Goal: Entertainment & Leisure: Consume media (video, audio)

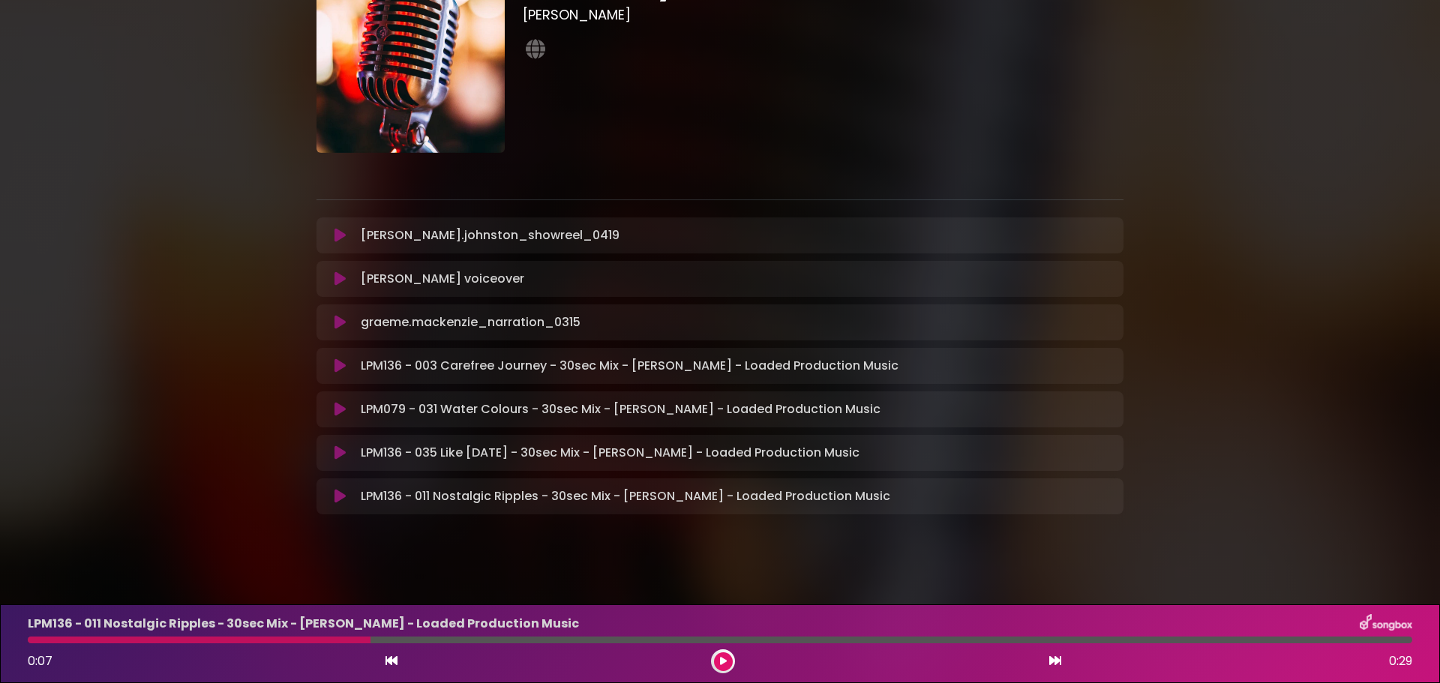
scroll to position [94, 0]
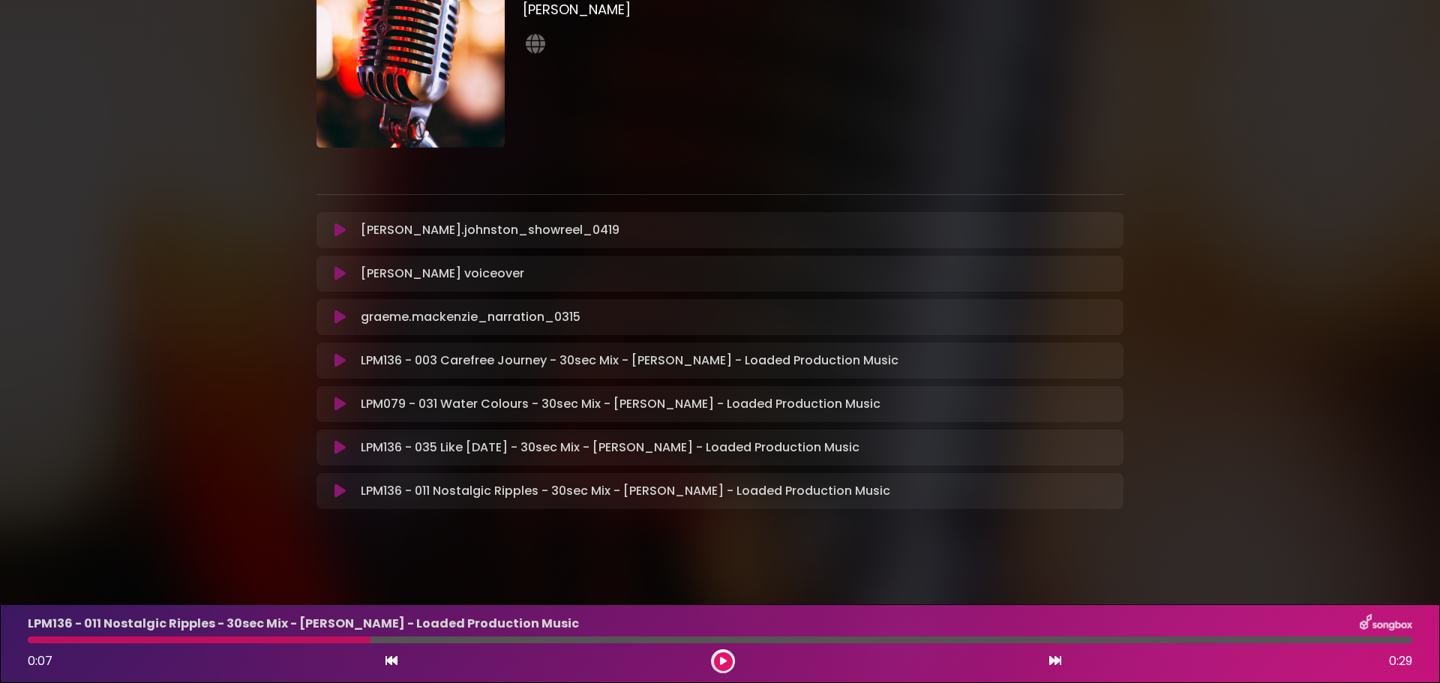
click at [337, 490] on icon at bounding box center [339, 491] width 11 height 15
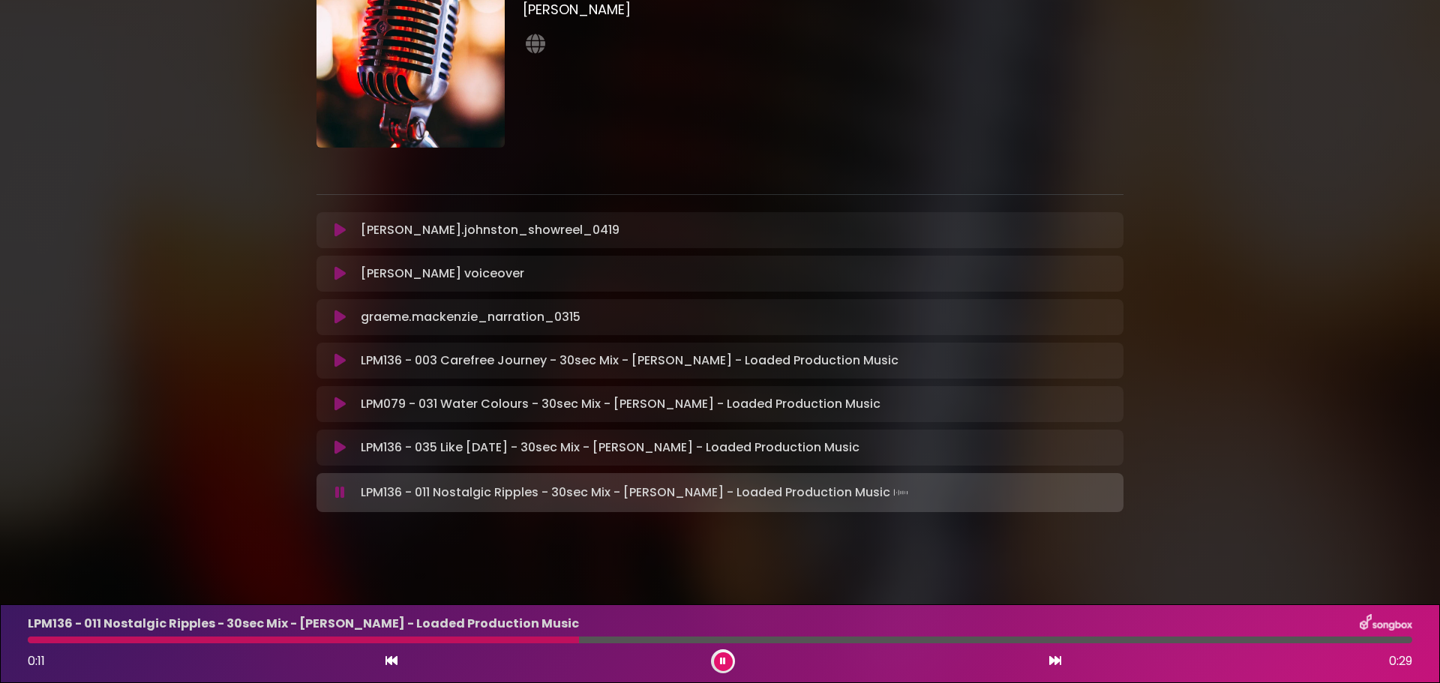
click at [388, 661] on icon at bounding box center [391, 661] width 12 height 12
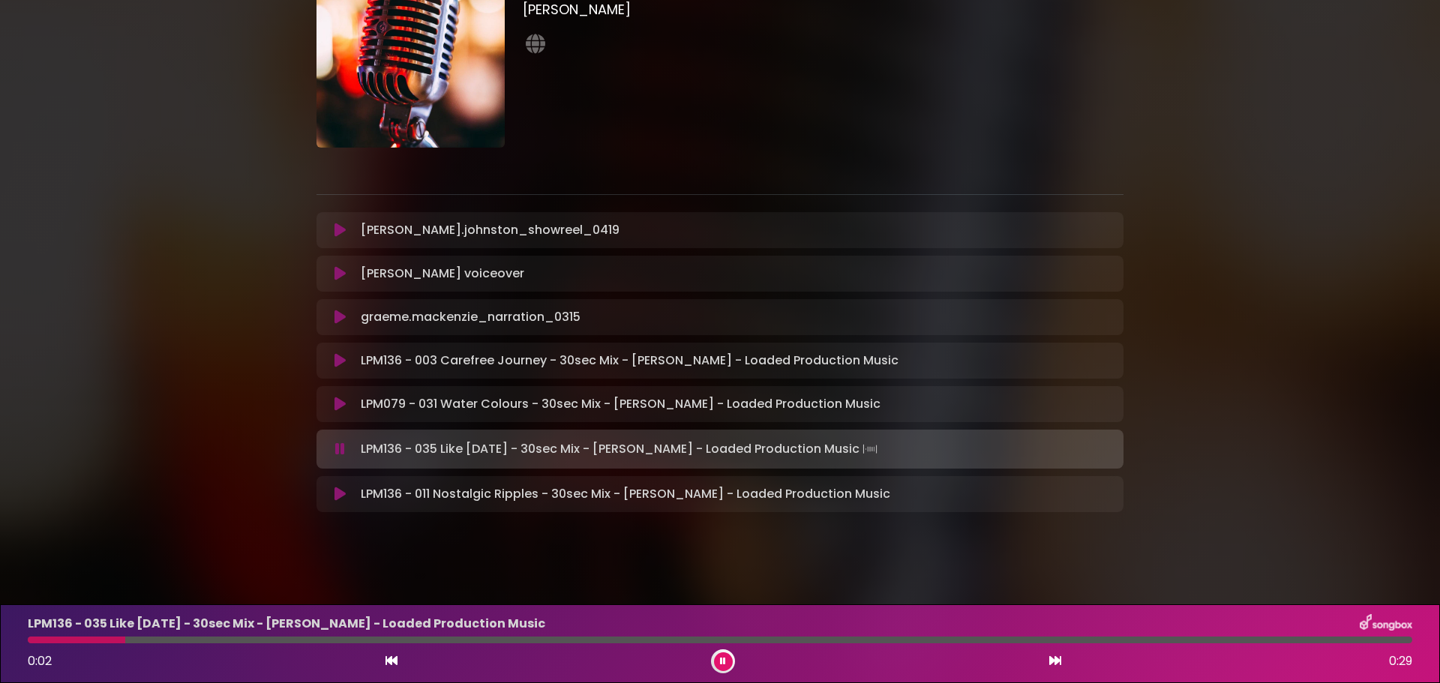
click at [1051, 655] on icon at bounding box center [1055, 661] width 12 height 12
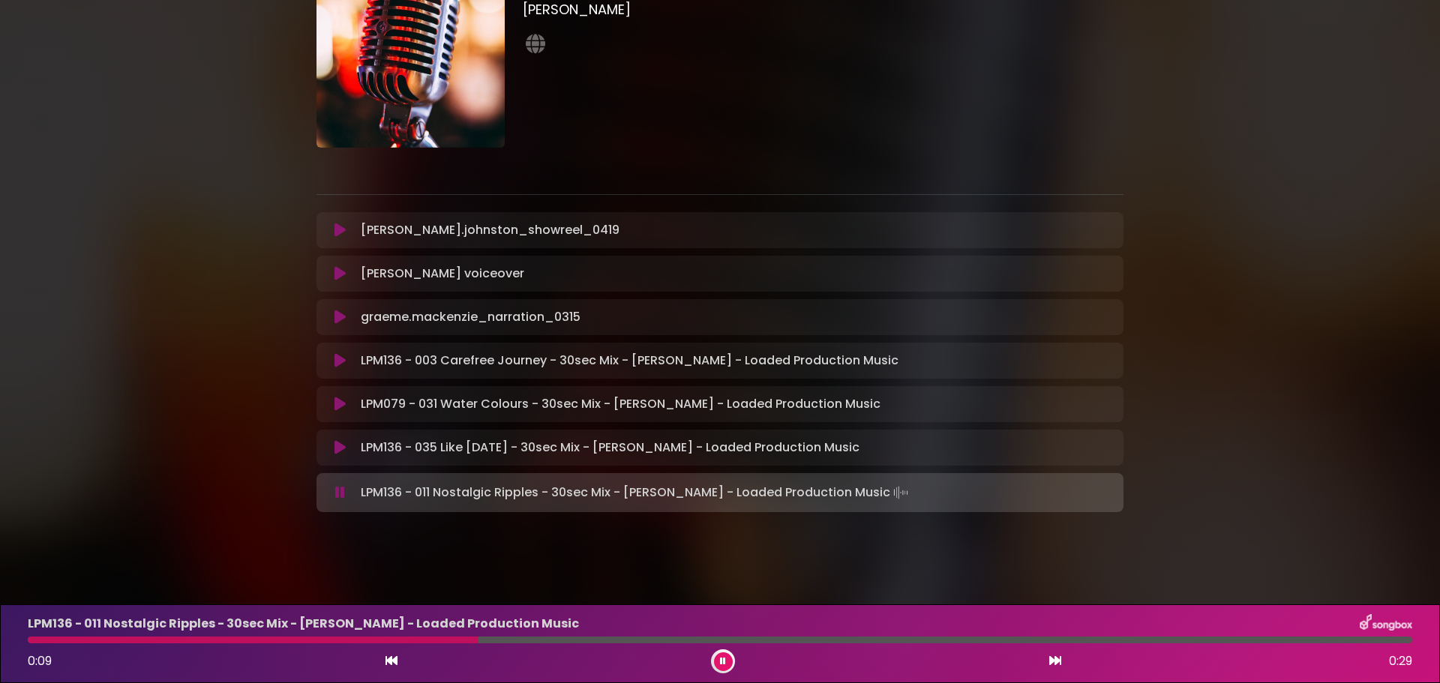
click at [343, 358] on icon at bounding box center [339, 360] width 11 height 15
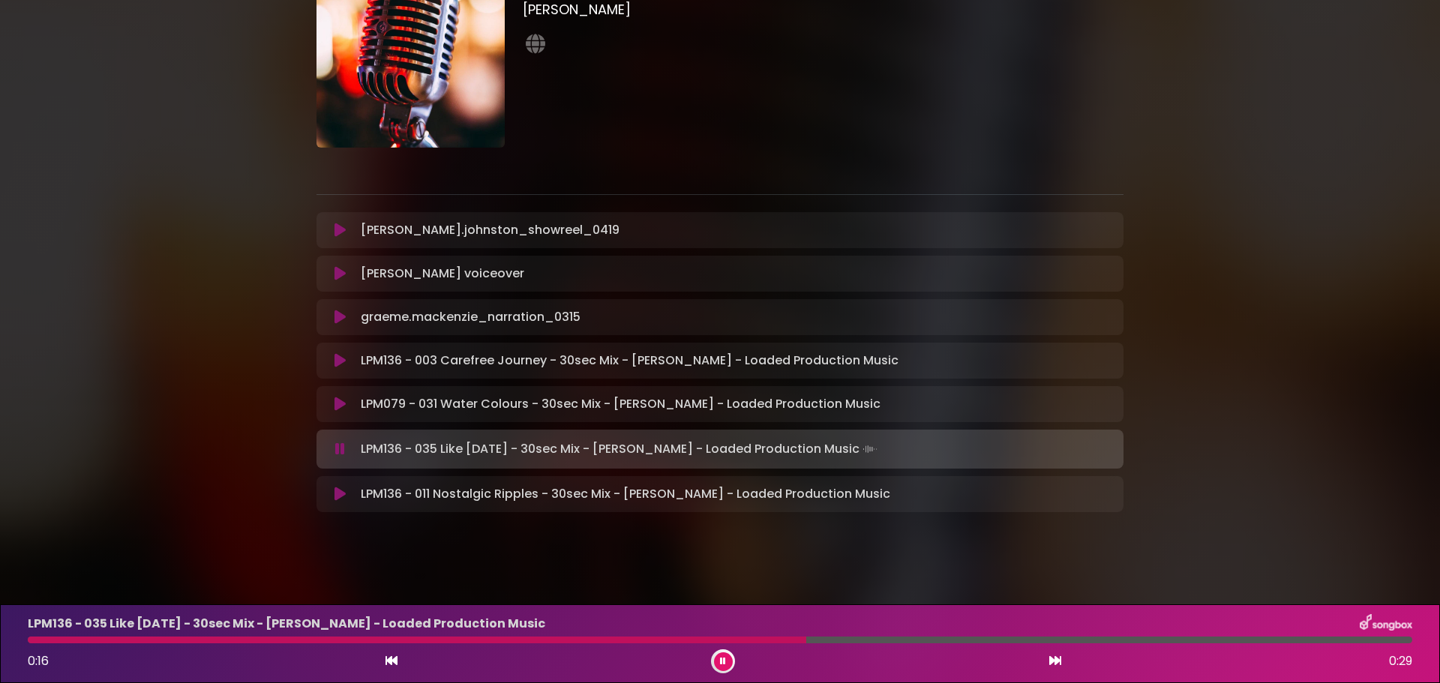
click at [337, 451] on icon at bounding box center [340, 449] width 10 height 15
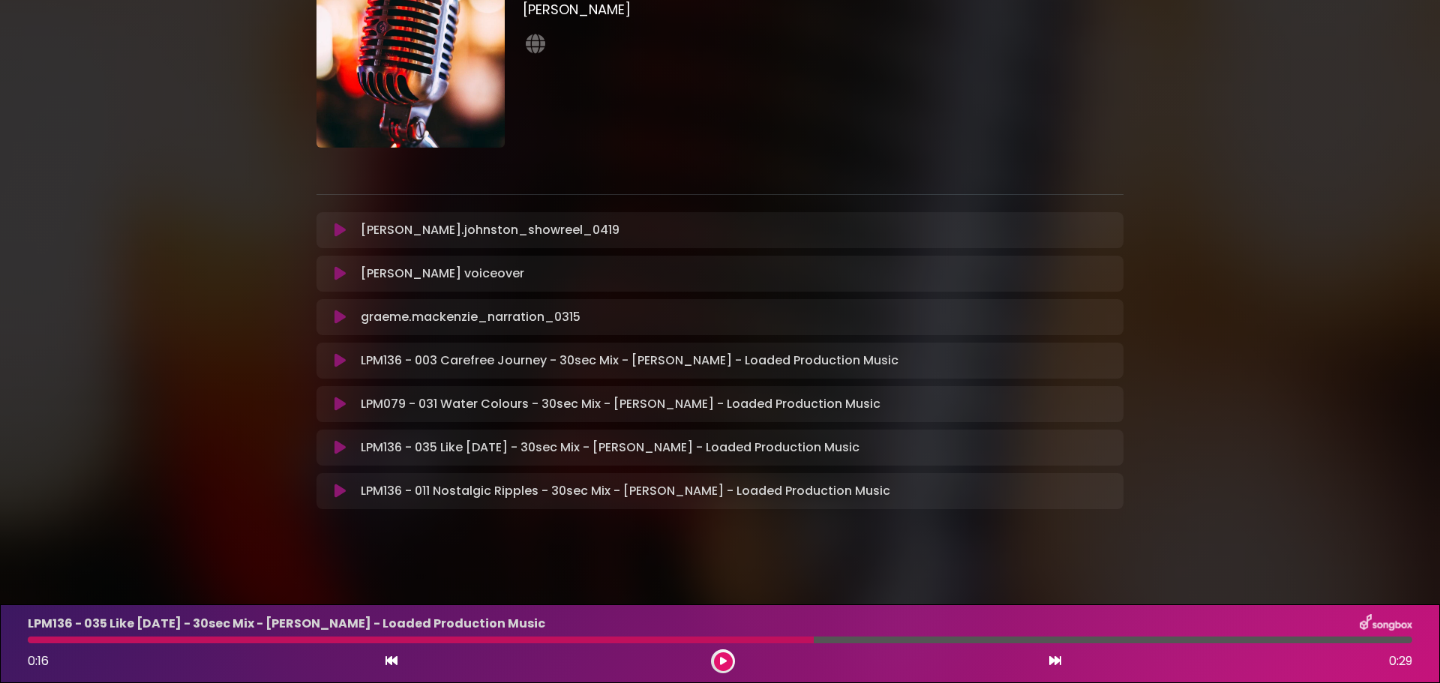
click at [345, 404] on icon at bounding box center [339, 404] width 11 height 15
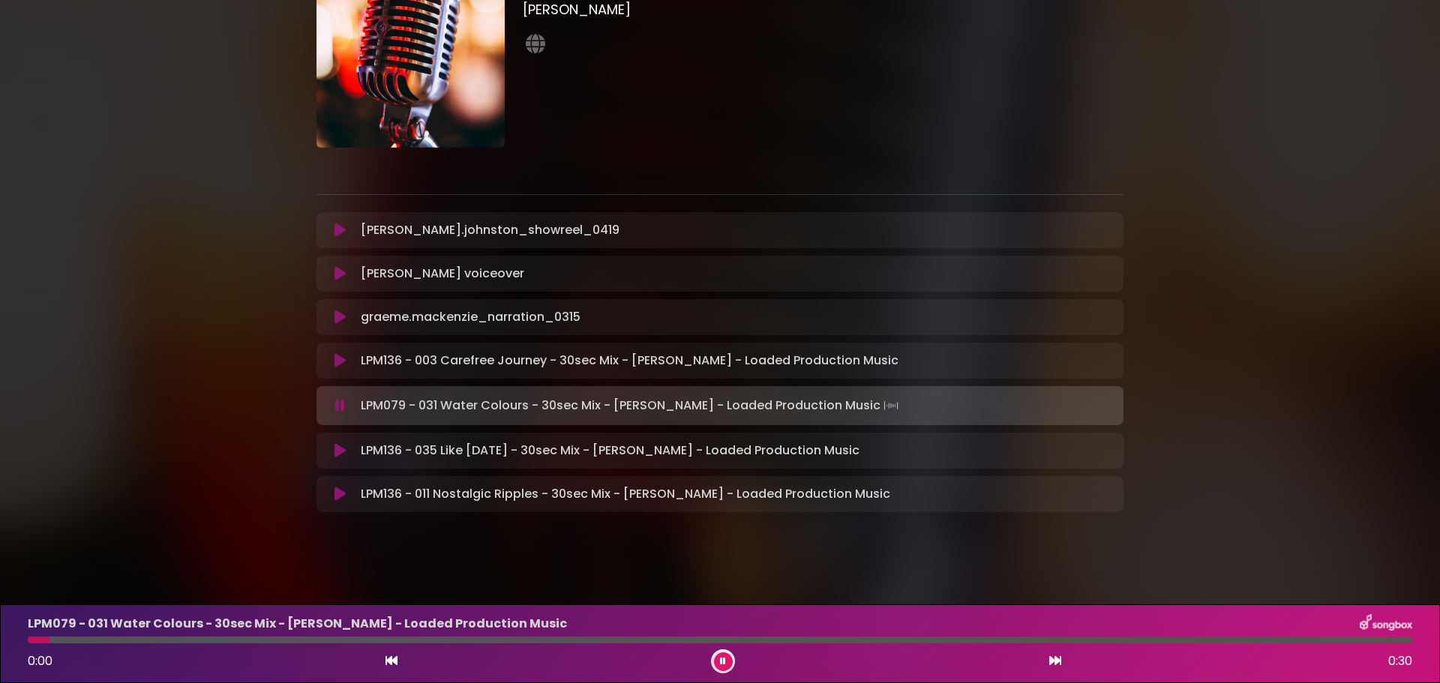
click at [342, 364] on icon at bounding box center [339, 360] width 11 height 15
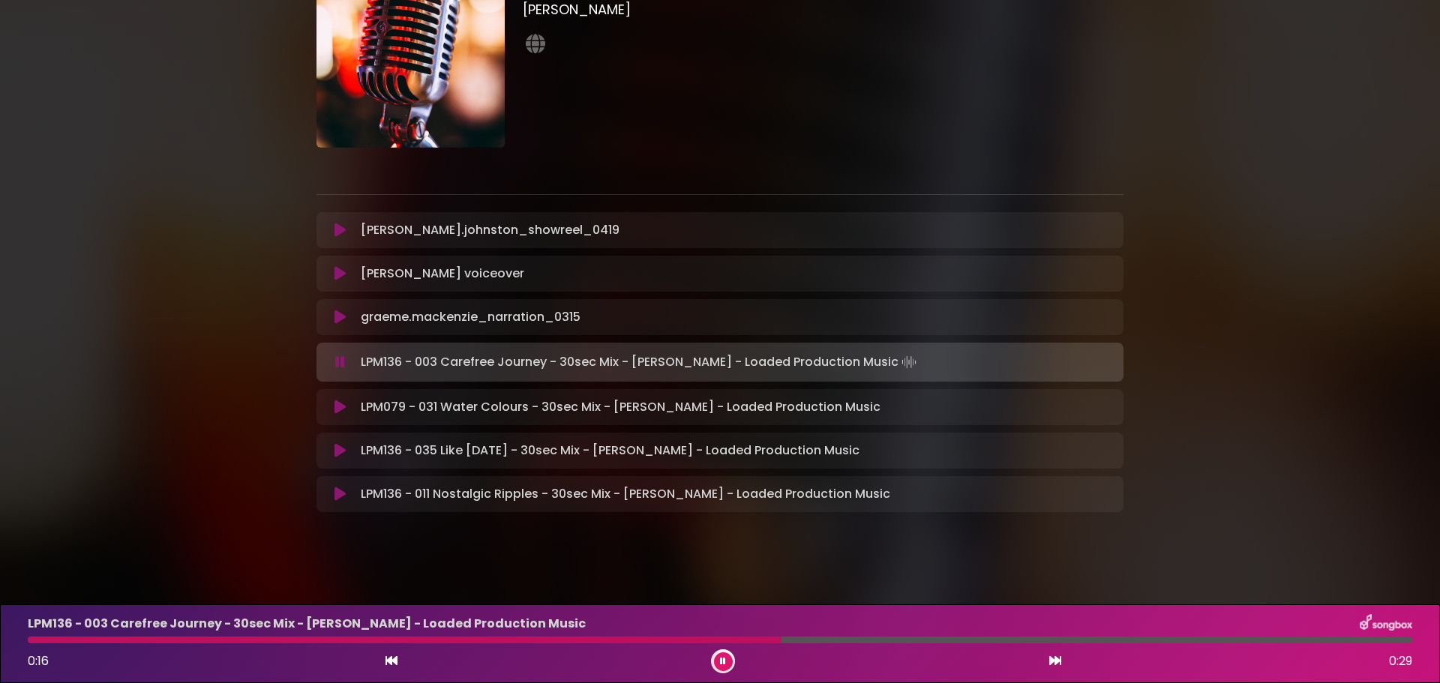
click at [725, 659] on icon at bounding box center [723, 661] width 6 height 9
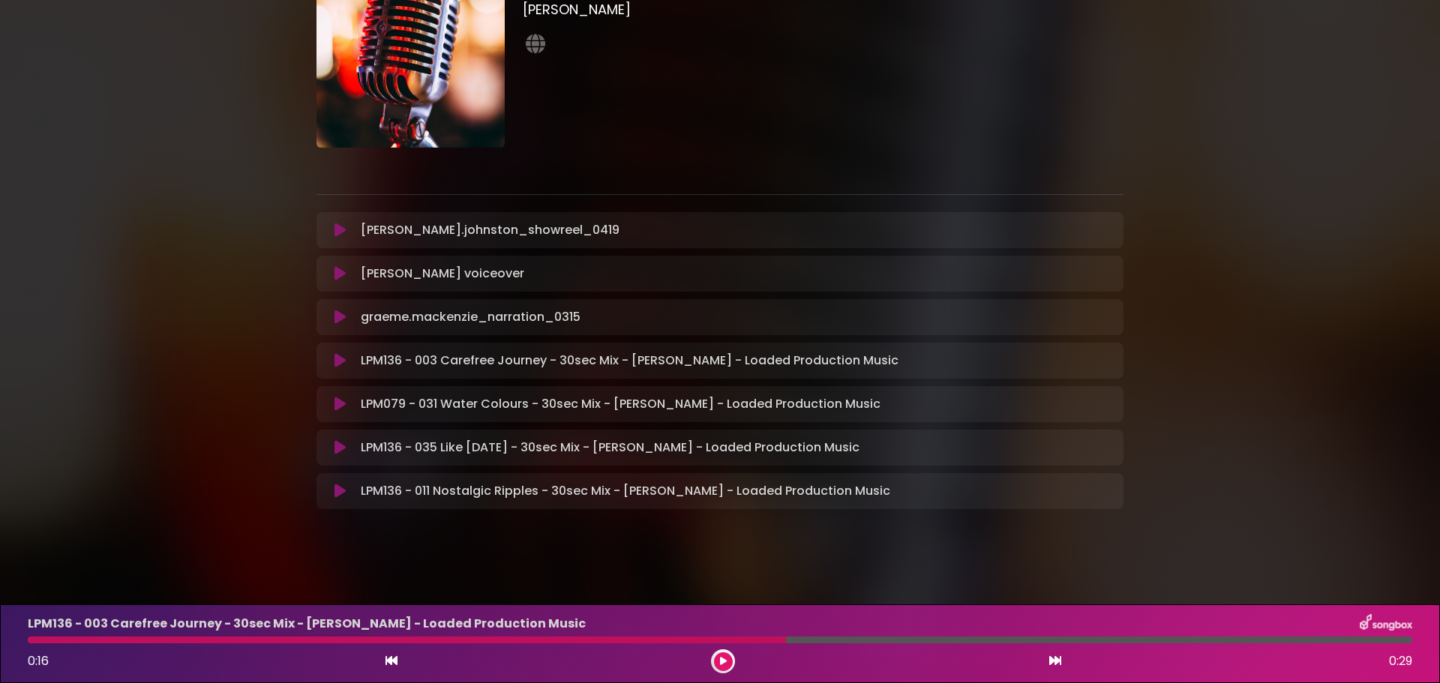
click at [340, 637] on div at bounding box center [407, 640] width 758 height 7
click at [389, 661] on icon at bounding box center [391, 661] width 12 height 12
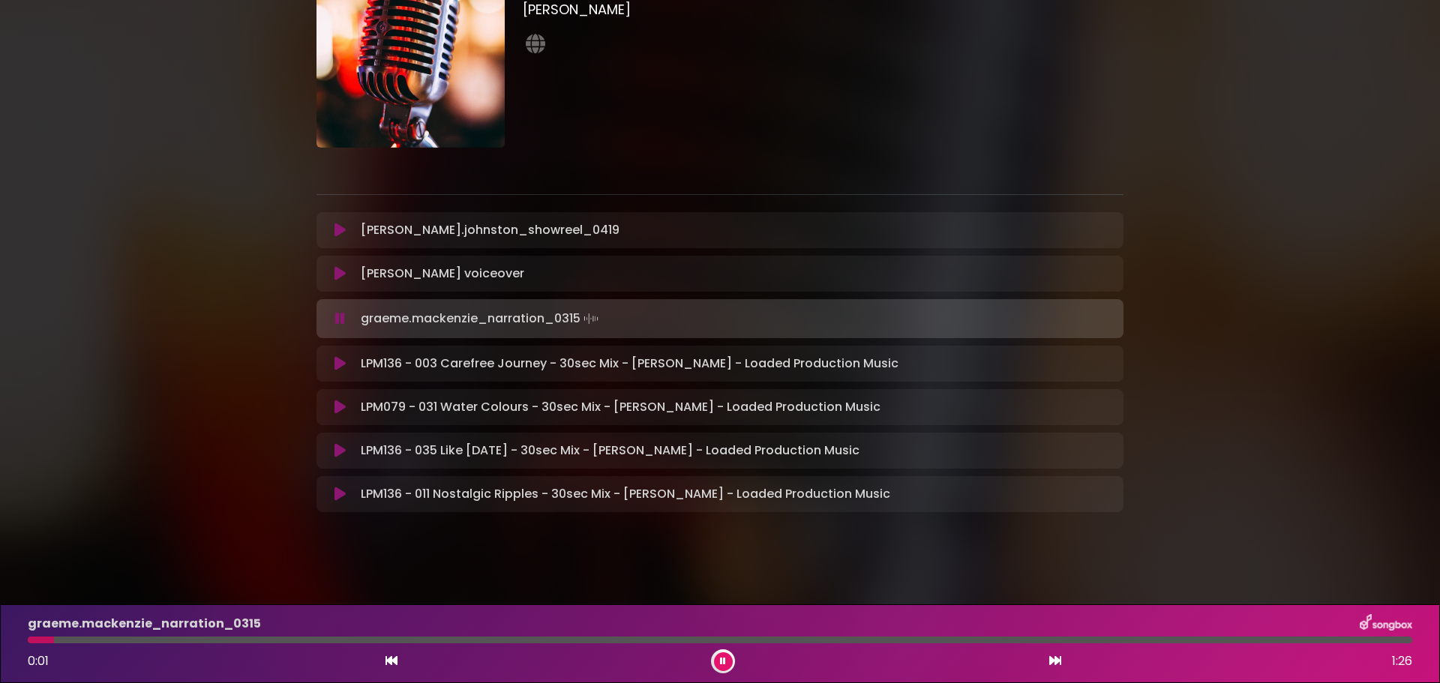
drag, startPoint x: 1041, startPoint y: 653, endPoint x: 1052, endPoint y: 661, distance: 12.9
click at [1042, 655] on div "0:01 1:26" at bounding box center [720, 661] width 1402 height 24
click at [1064, 663] on div "0:02 1:26" at bounding box center [720, 661] width 1402 height 24
click at [1059, 662] on icon at bounding box center [1055, 661] width 12 height 12
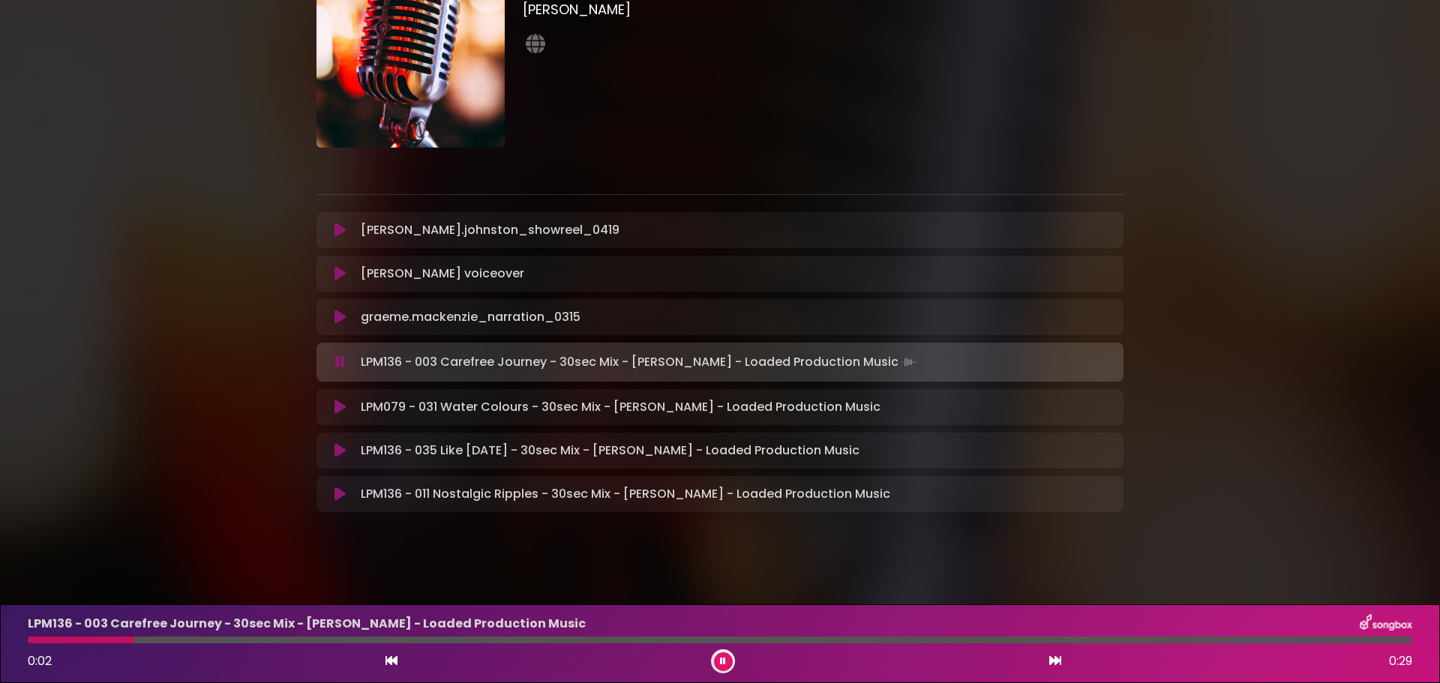
click at [271, 640] on div at bounding box center [720, 640] width 1384 height 7
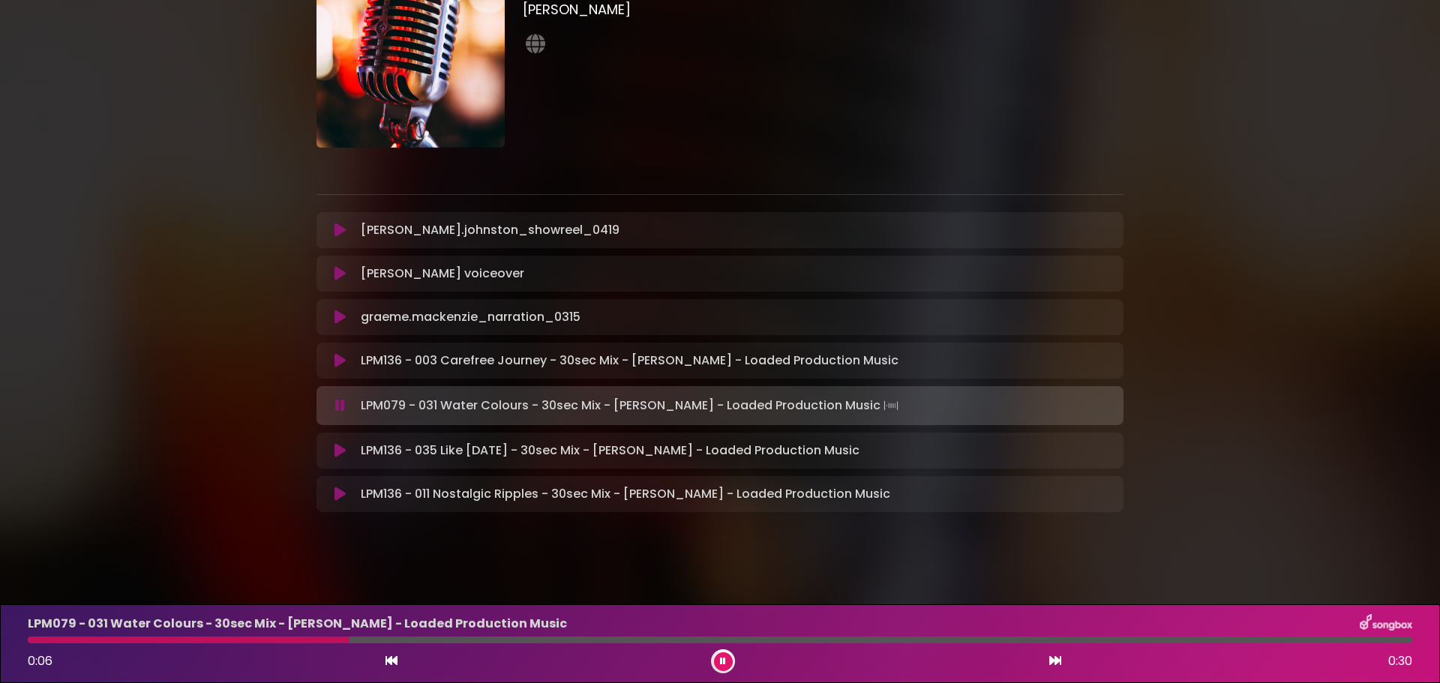
click at [347, 445] on button at bounding box center [339, 450] width 29 height 15
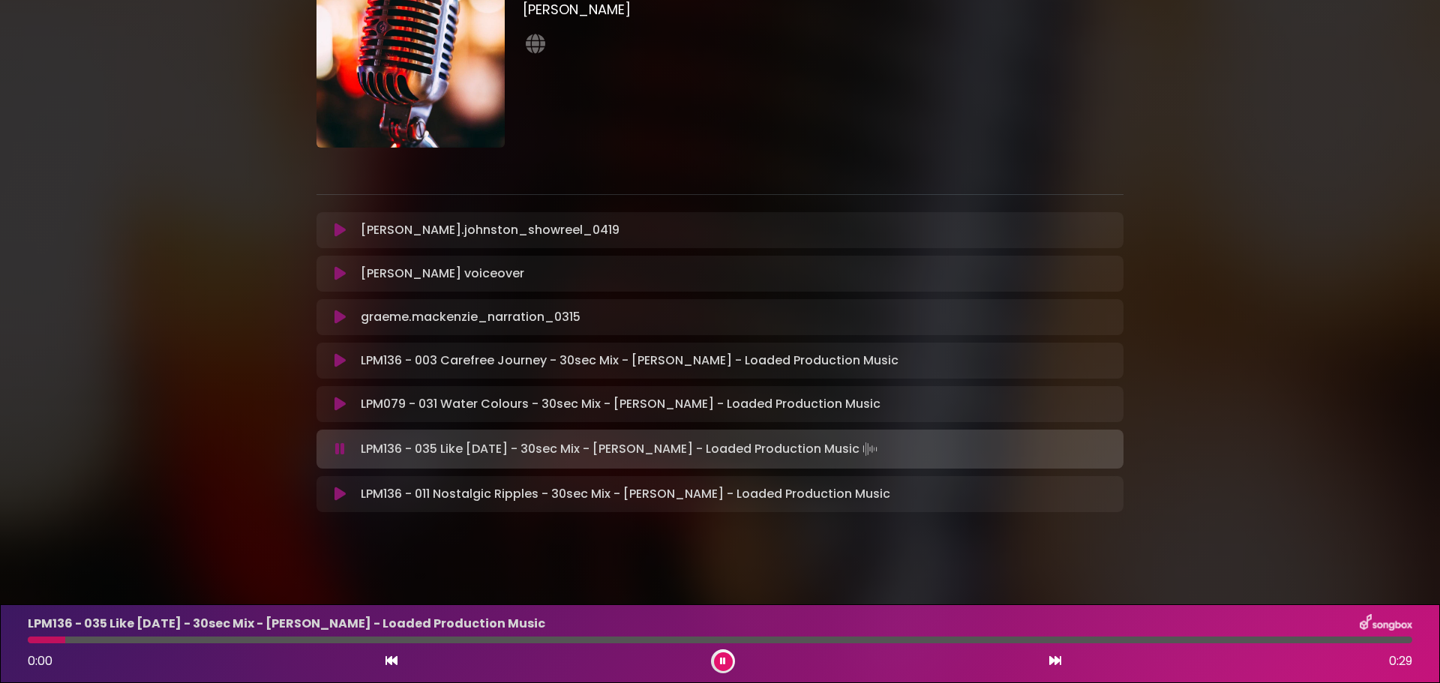
click at [340, 493] on icon at bounding box center [339, 494] width 11 height 15
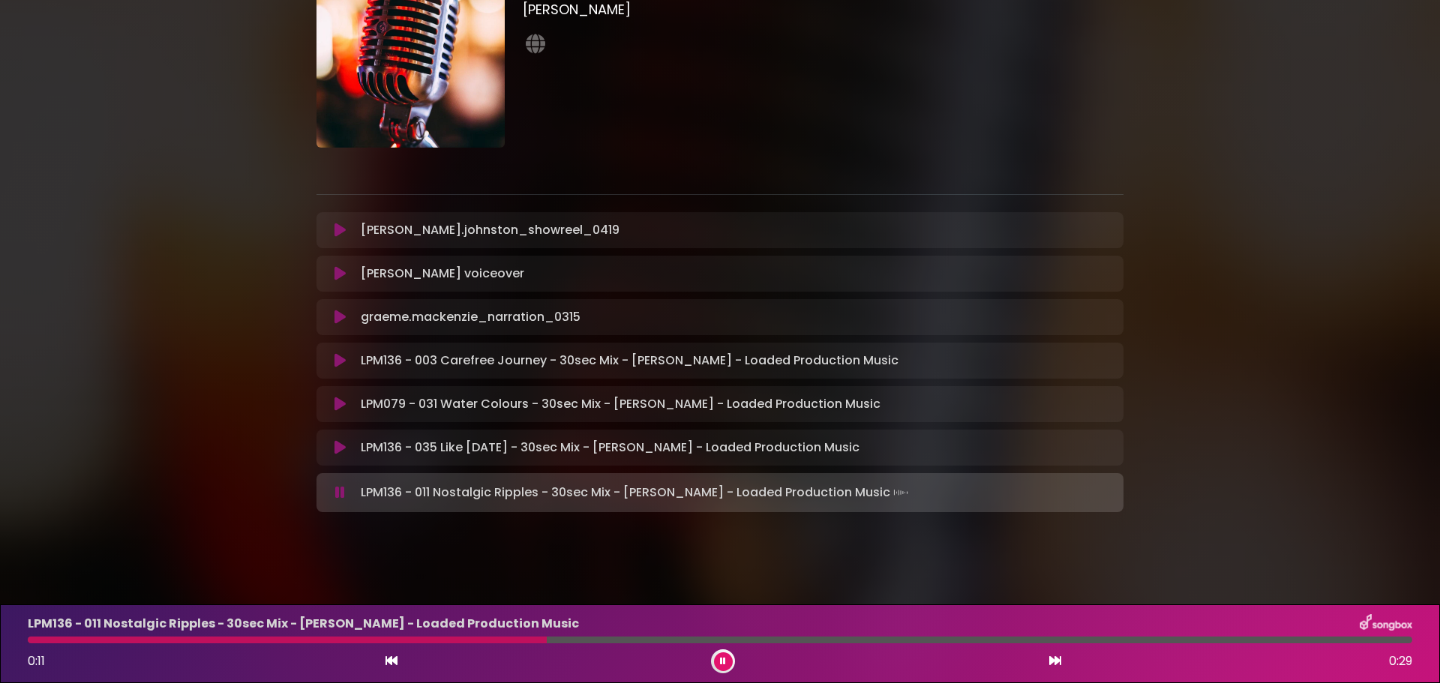
click at [396, 666] on icon at bounding box center [391, 661] width 12 height 12
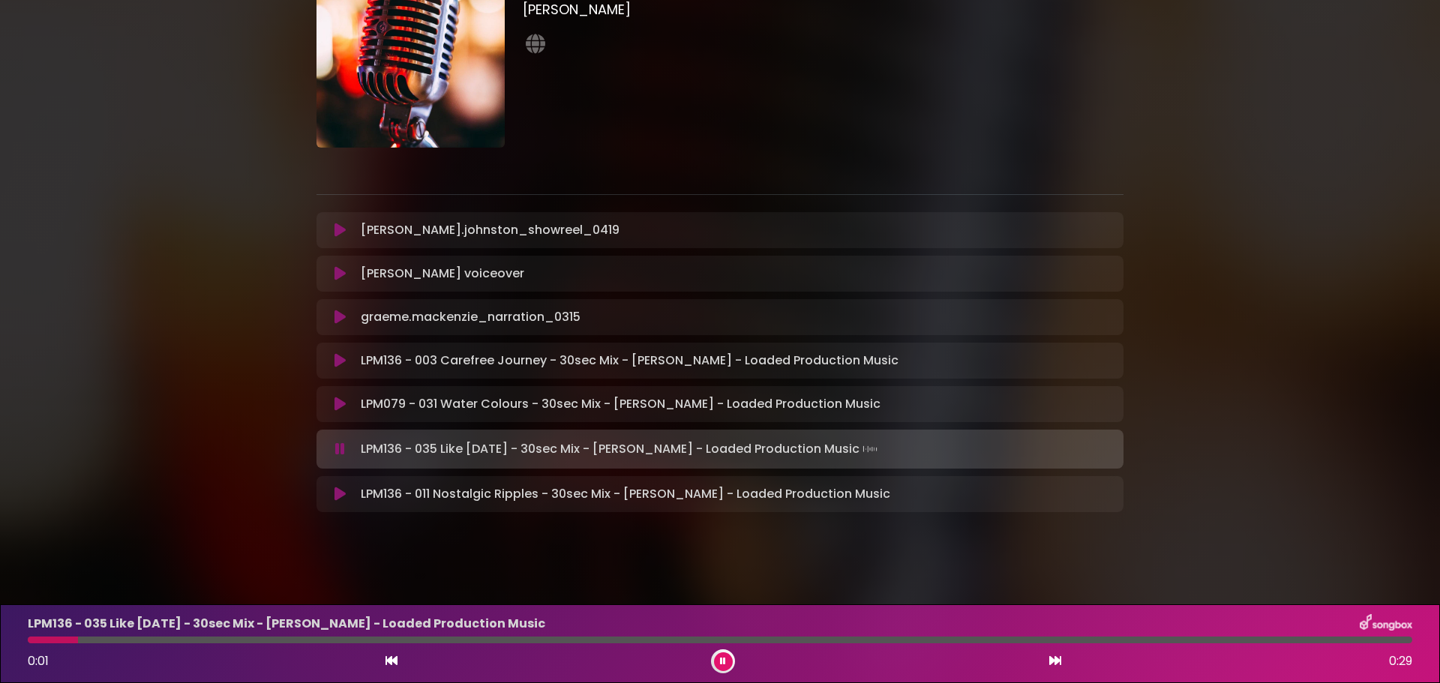
click at [1062, 656] on div "0:01 0:29" at bounding box center [720, 661] width 1402 height 24
click at [1053, 661] on icon at bounding box center [1055, 661] width 12 height 12
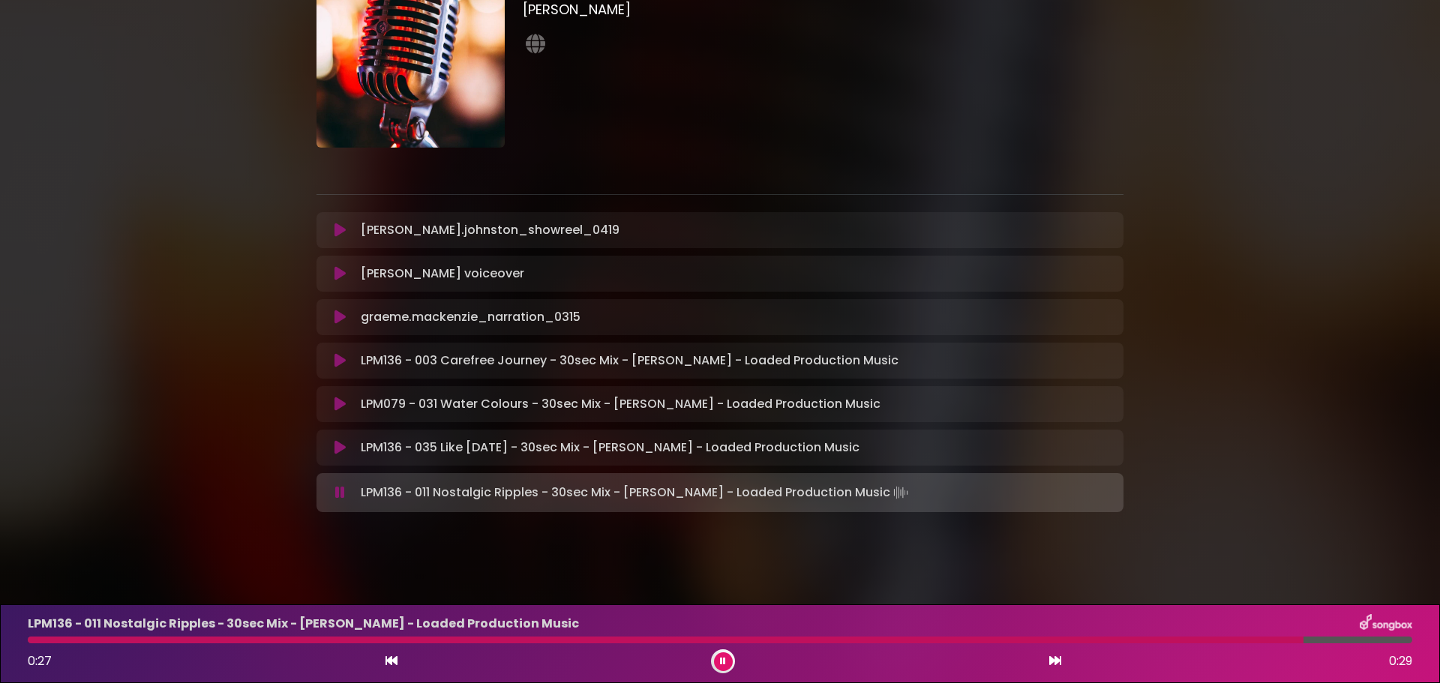
click at [340, 315] on icon at bounding box center [339, 317] width 11 height 15
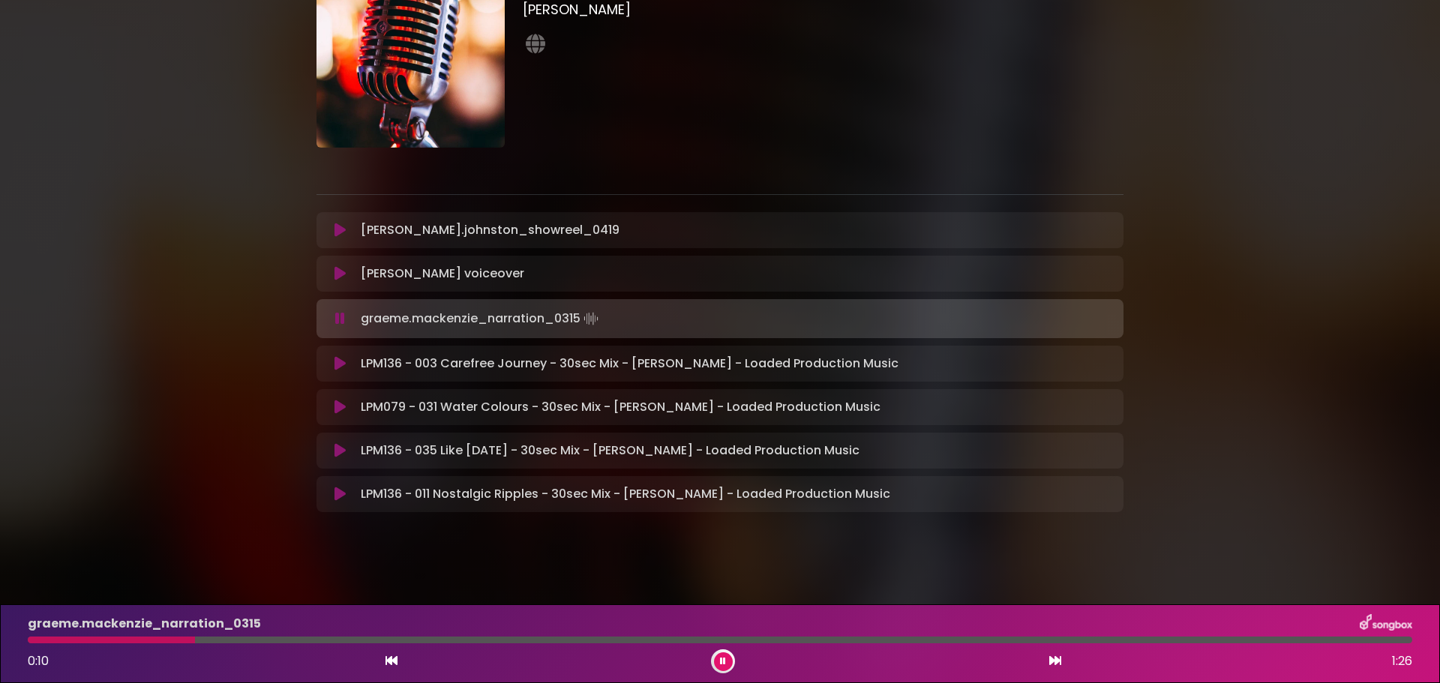
click at [341, 271] on icon at bounding box center [339, 273] width 11 height 15
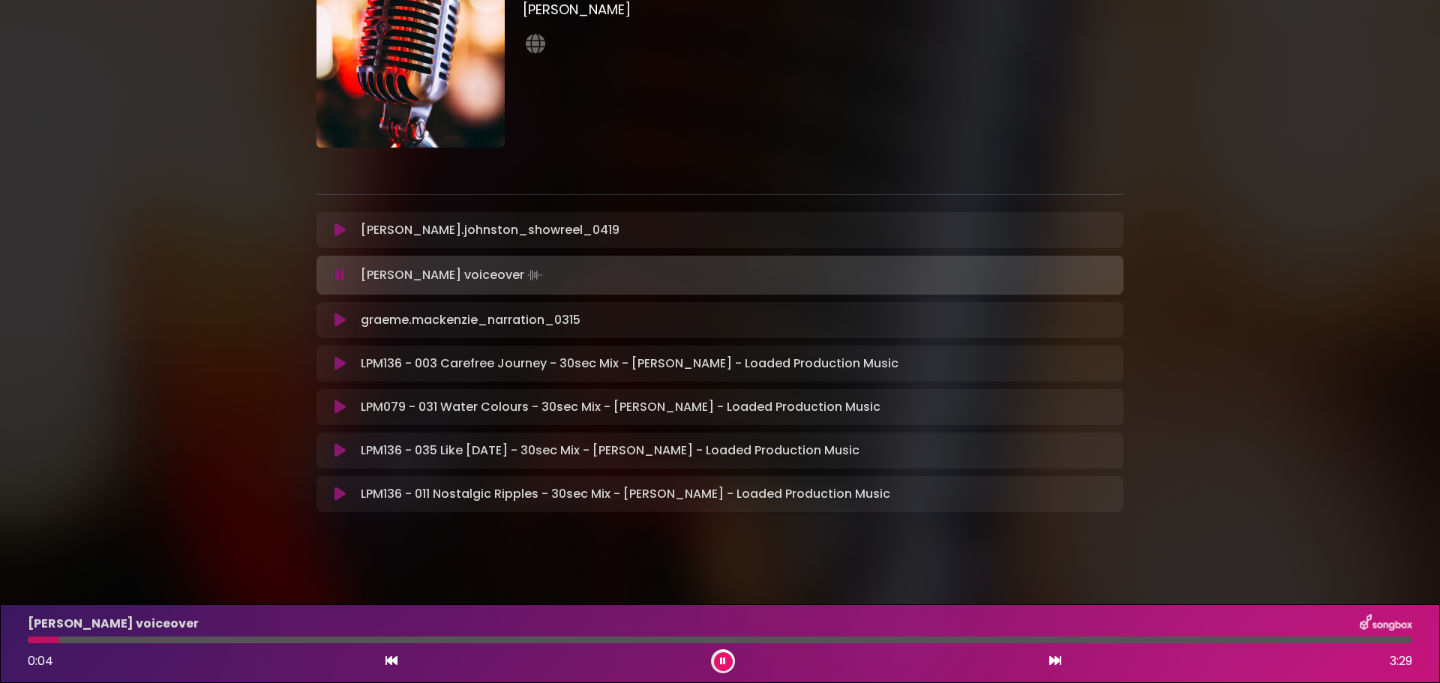
click at [478, 640] on div at bounding box center [720, 640] width 1384 height 7
click at [694, 640] on div at bounding box center [720, 640] width 1384 height 7
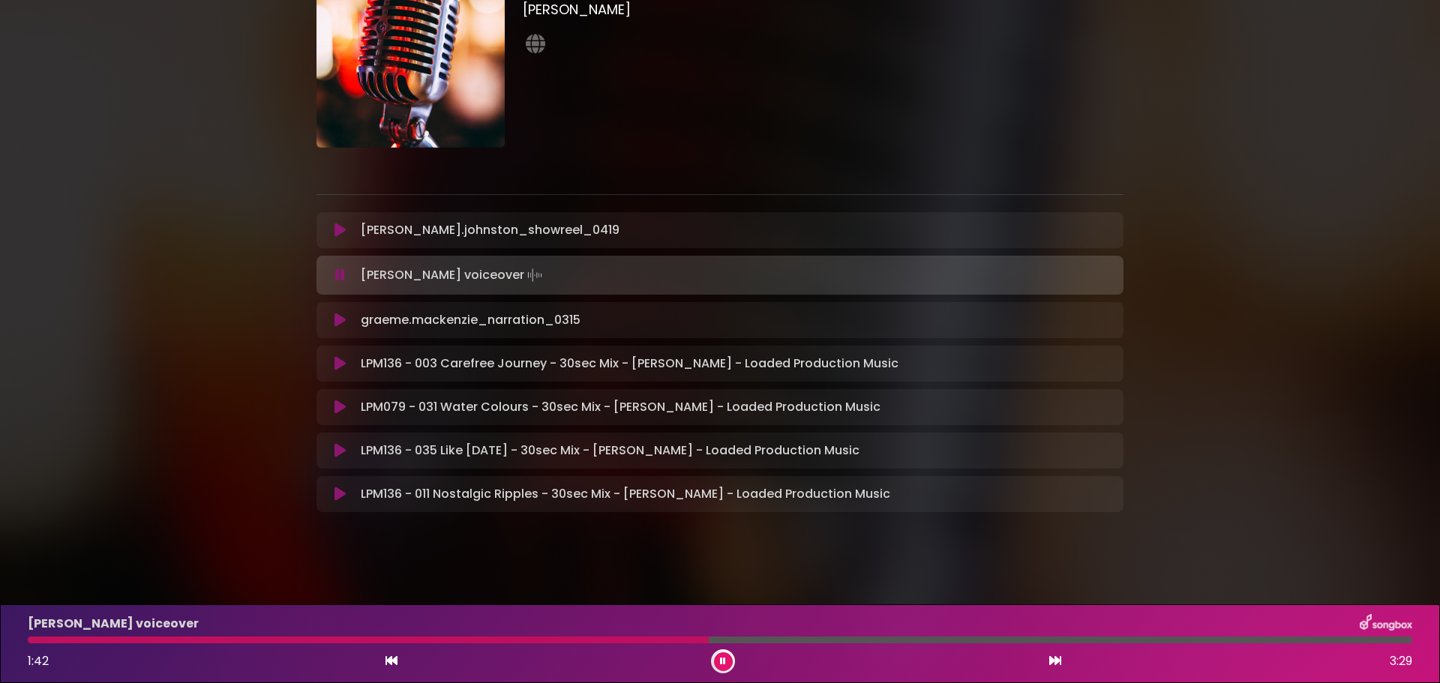
click at [976, 637] on div "[PERSON_NAME] voiceover 1:42 3:29" at bounding box center [720, 643] width 1402 height 59
click at [337, 228] on icon at bounding box center [339, 230] width 11 height 15
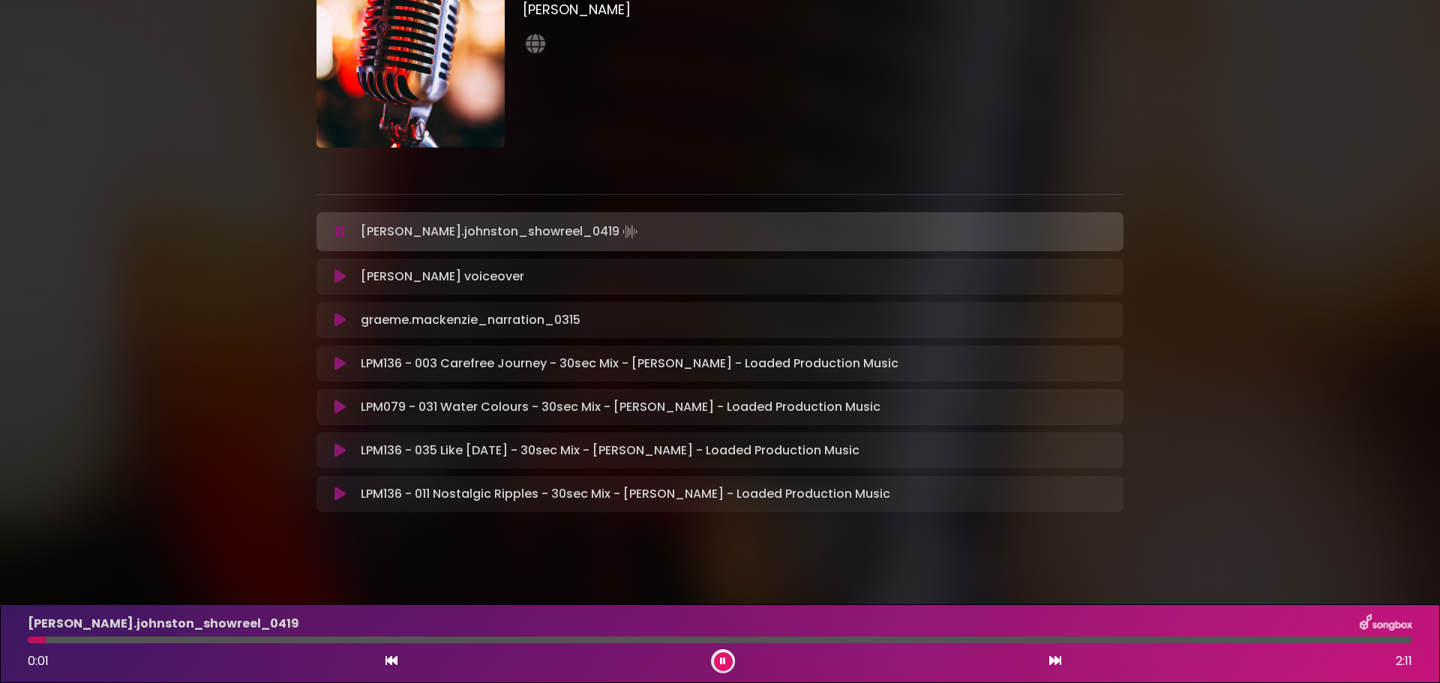
click at [229, 640] on div at bounding box center [720, 640] width 1384 height 7
click at [342, 317] on icon at bounding box center [339, 320] width 11 height 15
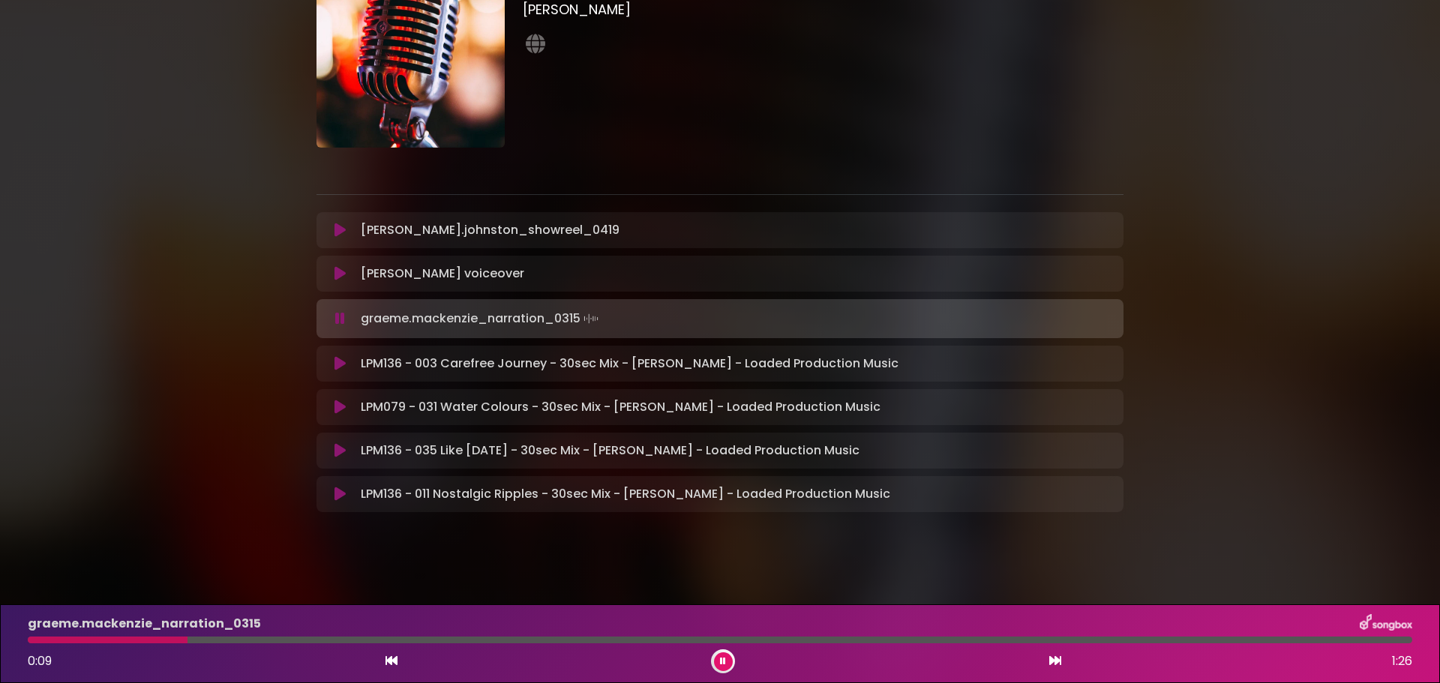
click at [337, 311] on icon at bounding box center [340, 318] width 10 height 15
